Goal: Communication & Community: Answer question/provide support

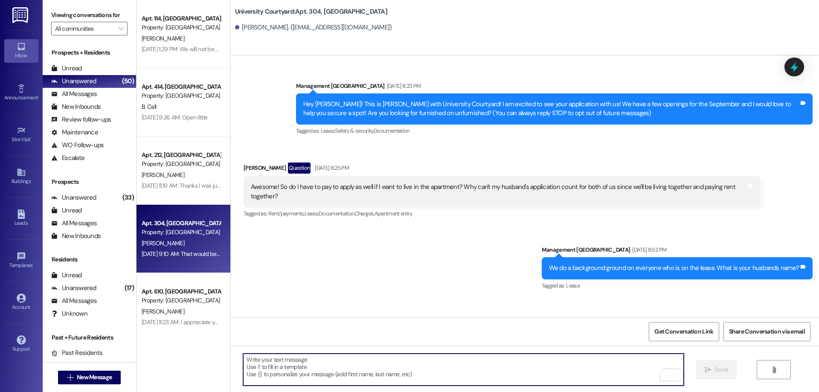
scroll to position [8749, 0]
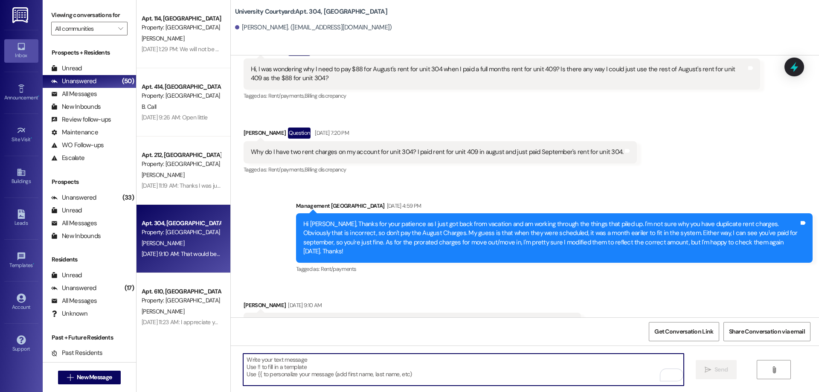
click at [330, 380] on textarea "To enrich screen reader interactions, please activate Accessibility in Grammarl…" at bounding box center [463, 370] width 440 height 32
click at [322, 367] on textarea "To enrich screen reader interactions, please activate Accessibility in Grammarl…" at bounding box center [463, 370] width 440 height 32
paste textarea "Lo Ipsumdo - Sitame con adip elitsedd eius temp incididun. Ut labo etdo magn al…"
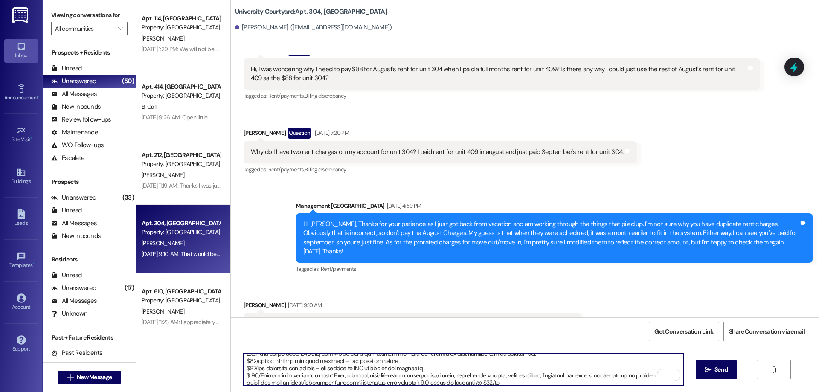
scroll to position [0, 0]
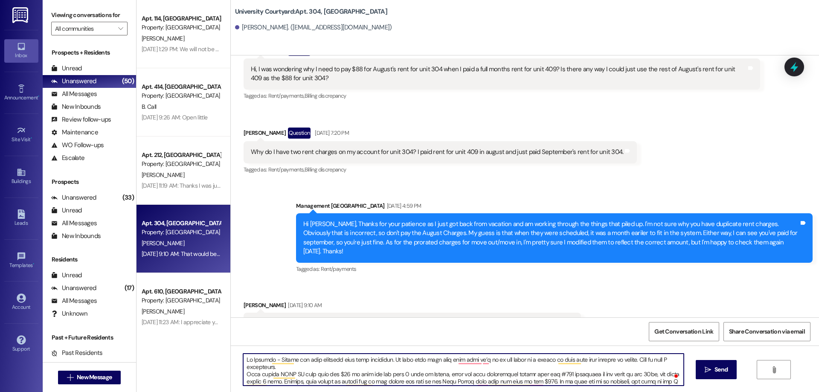
click at [279, 368] on textarea "To enrich screen reader interactions, please activate Accessibility in Grammarl…" at bounding box center [463, 370] width 440 height 32
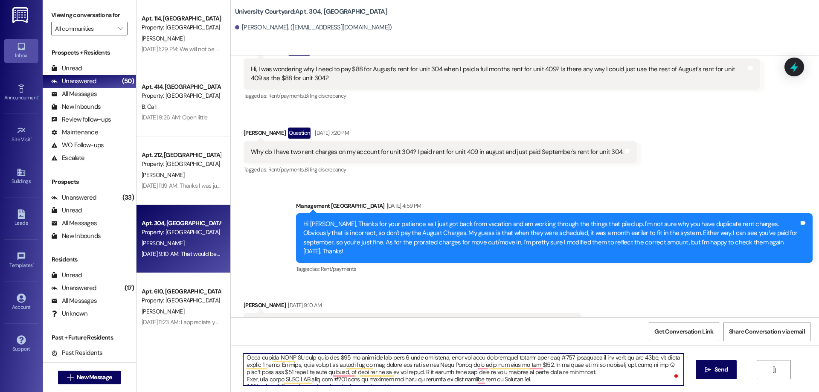
scroll to position [14, 0]
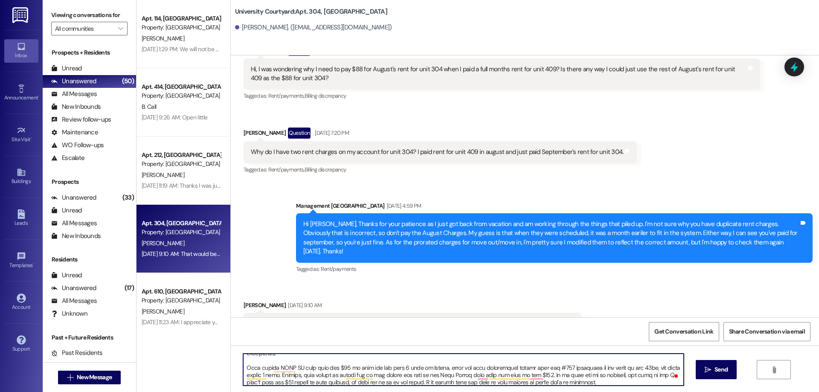
drag, startPoint x: 557, startPoint y: 374, endPoint x: 551, endPoint y: 372, distance: 6.3
click at [551, 372] on textarea "To enrich screen reader interactions, please activate Accessibility in Grammarl…" at bounding box center [463, 370] width 440 height 32
click at [627, 374] on textarea "To enrich screen reader interactions, please activate Accessibility in Grammarl…" at bounding box center [463, 370] width 440 height 32
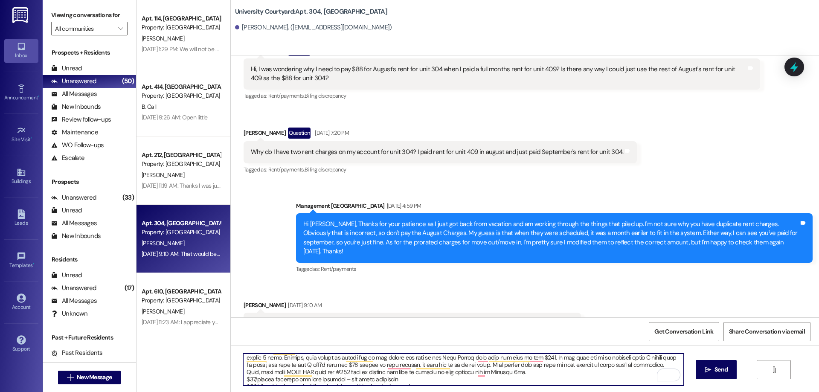
click at [243, 371] on textarea "To enrich screen reader interactions, please activate Accessibility in Grammarl…" at bounding box center [463, 370] width 440 height 32
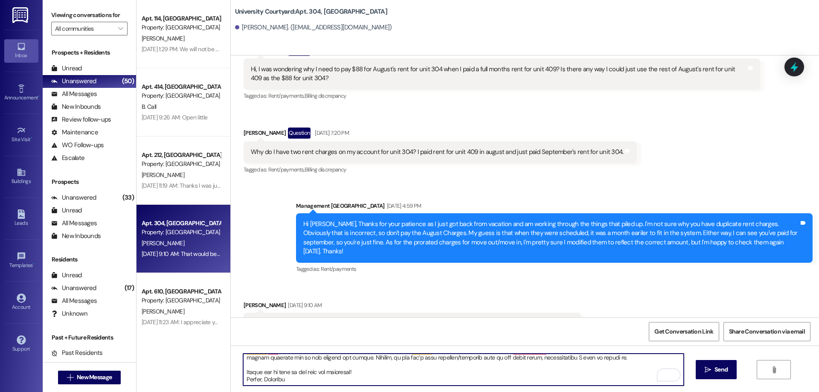
click at [327, 373] on textarea "To enrich screen reader interactions, please activate Accessibility in Grammarl…" at bounding box center [463, 370] width 440 height 32
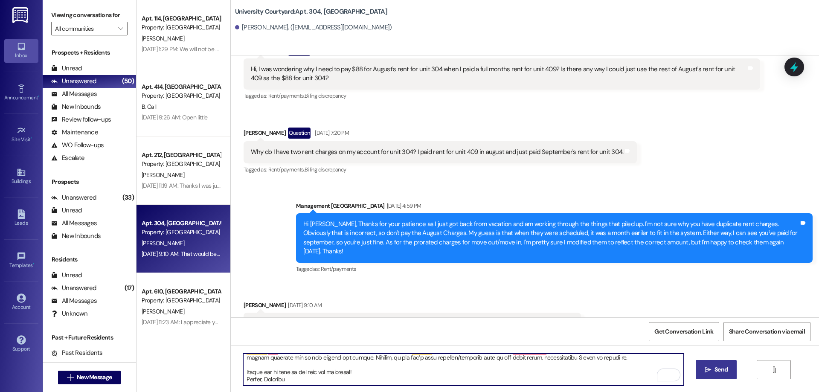
type textarea "Lo Ipsumdo - Sitame con adip elitsedd eius temp incididun. Ut labo etdo magn al…"
click at [713, 371] on span "Send" at bounding box center [721, 369] width 17 height 9
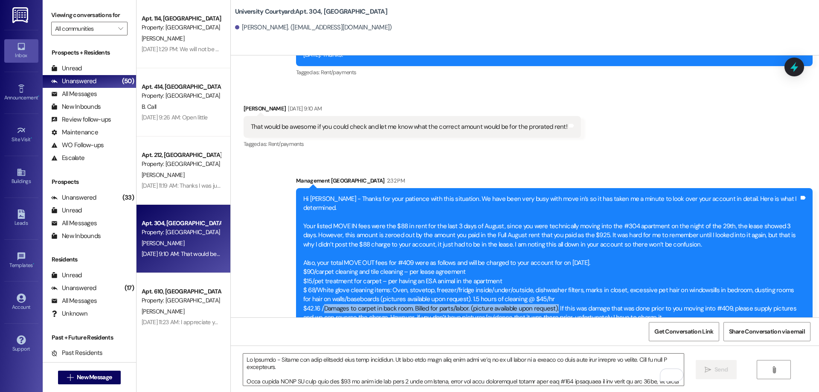
drag, startPoint x: 317, startPoint y: 259, endPoint x: 548, endPoint y: 261, distance: 230.3
click at [548, 261] on div "Hi [PERSON_NAME] - Thanks for your patience with this situation. We have been v…" at bounding box center [551, 271] width 496 height 155
copy div "Damages to carpet in back room. Billed for parts/labor. (picture available upon…"
click at [338, 296] on div "Hi [PERSON_NAME] - Thanks for your patience with this situation. We have been v…" at bounding box center [551, 271] width 496 height 155
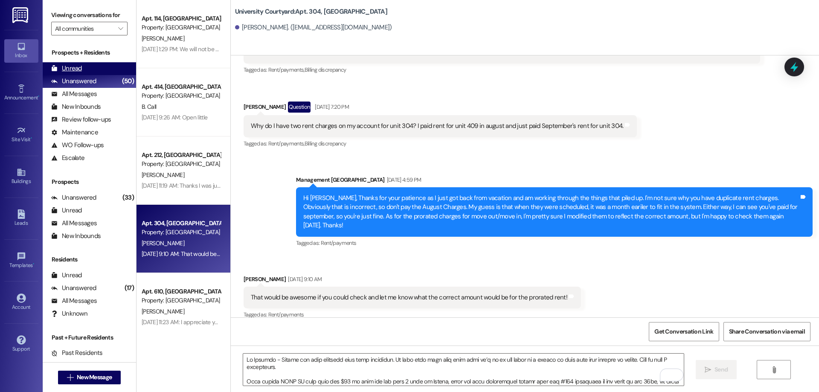
click at [81, 70] on div "Unread" at bounding box center [66, 68] width 31 height 9
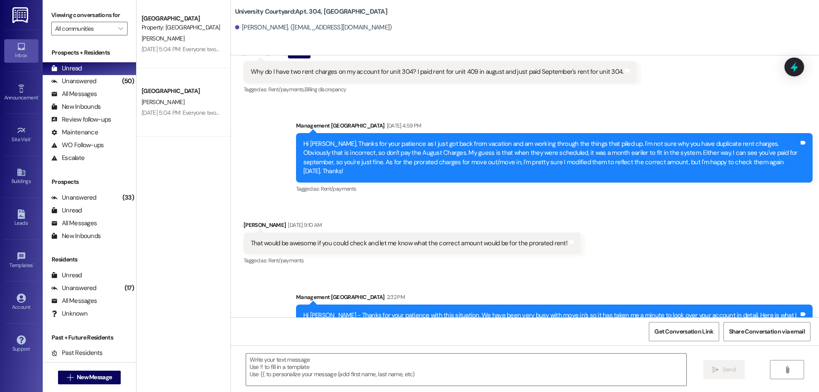
scroll to position [8748, 0]
